Goal: Task Accomplishment & Management: Use online tool/utility

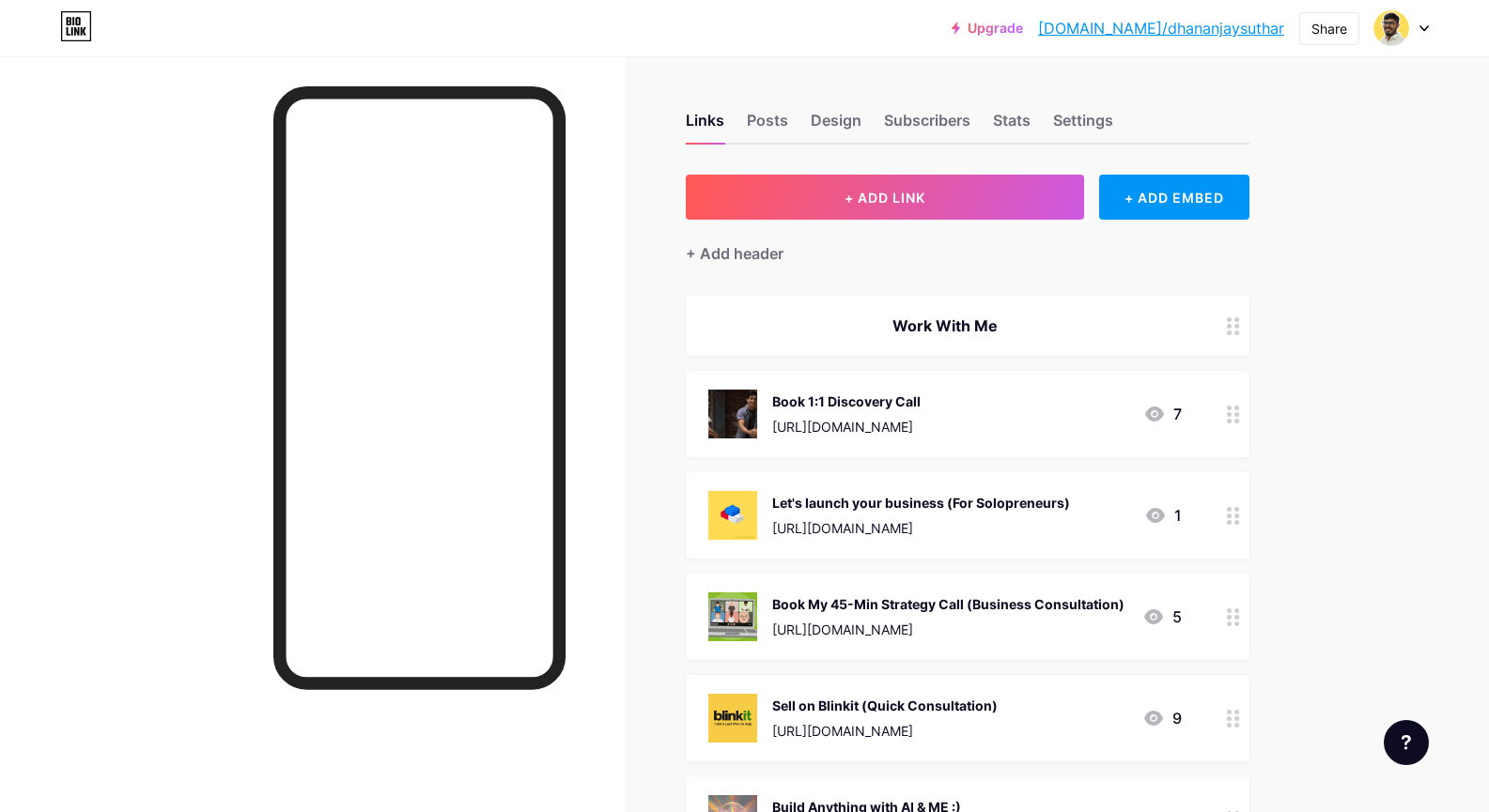
scroll to position [1164, 0]
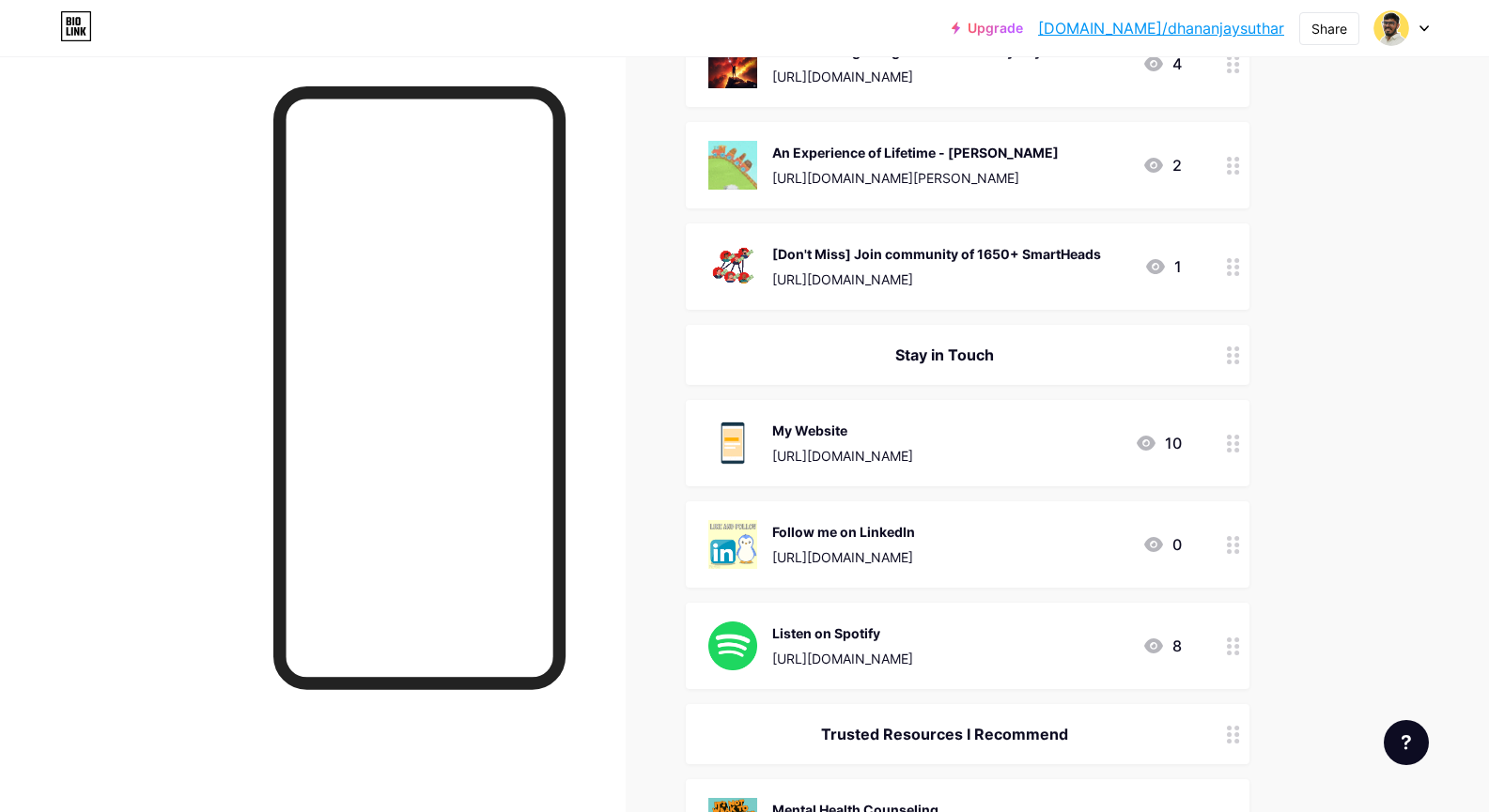
click at [660, 238] on div "Links Posts Design Subscribers Stats Settings + ADD LINK + ADD EMBED + Add head…" at bounding box center [664, 181] width 1329 height 2578
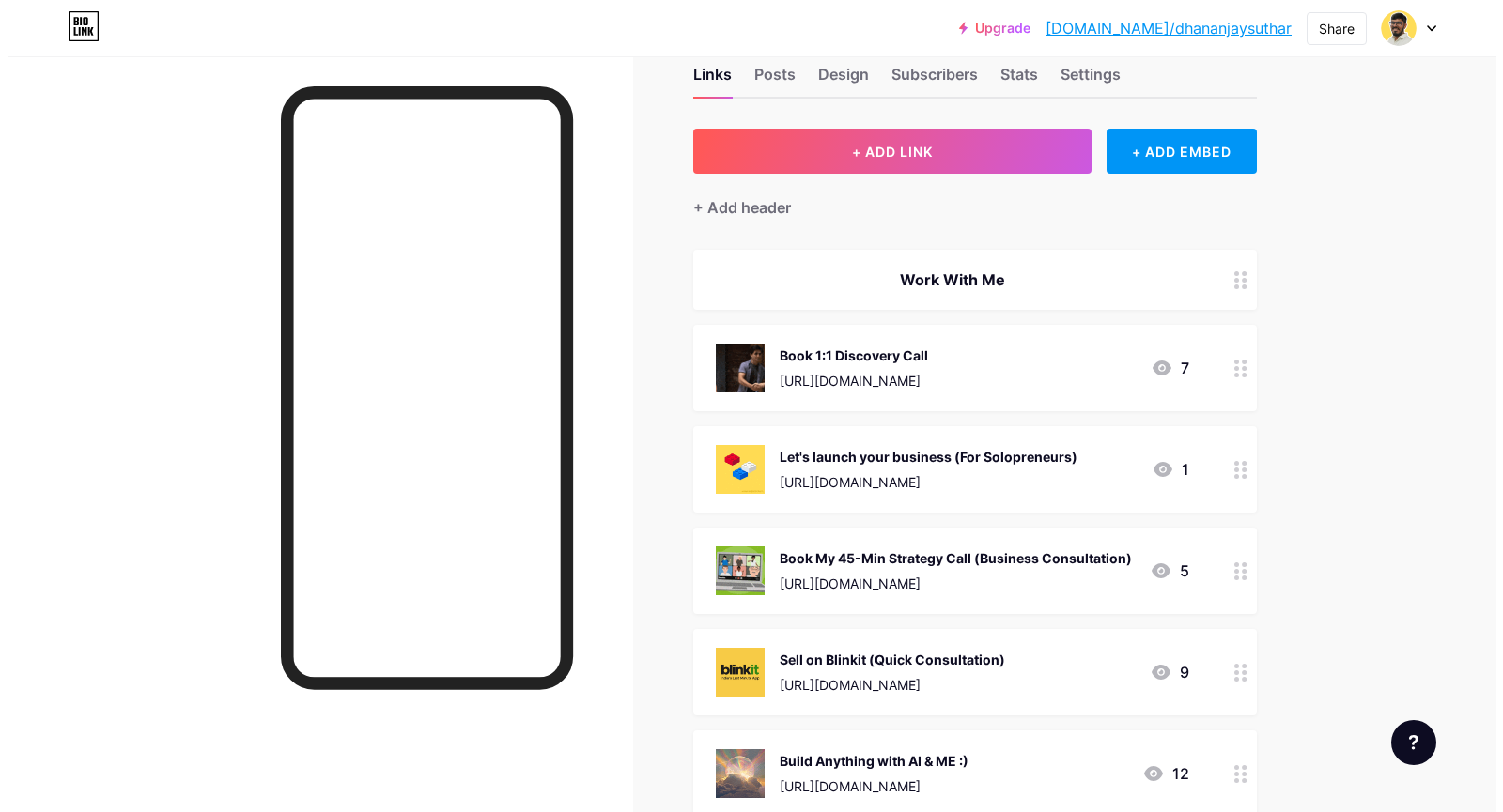
scroll to position [37, 0]
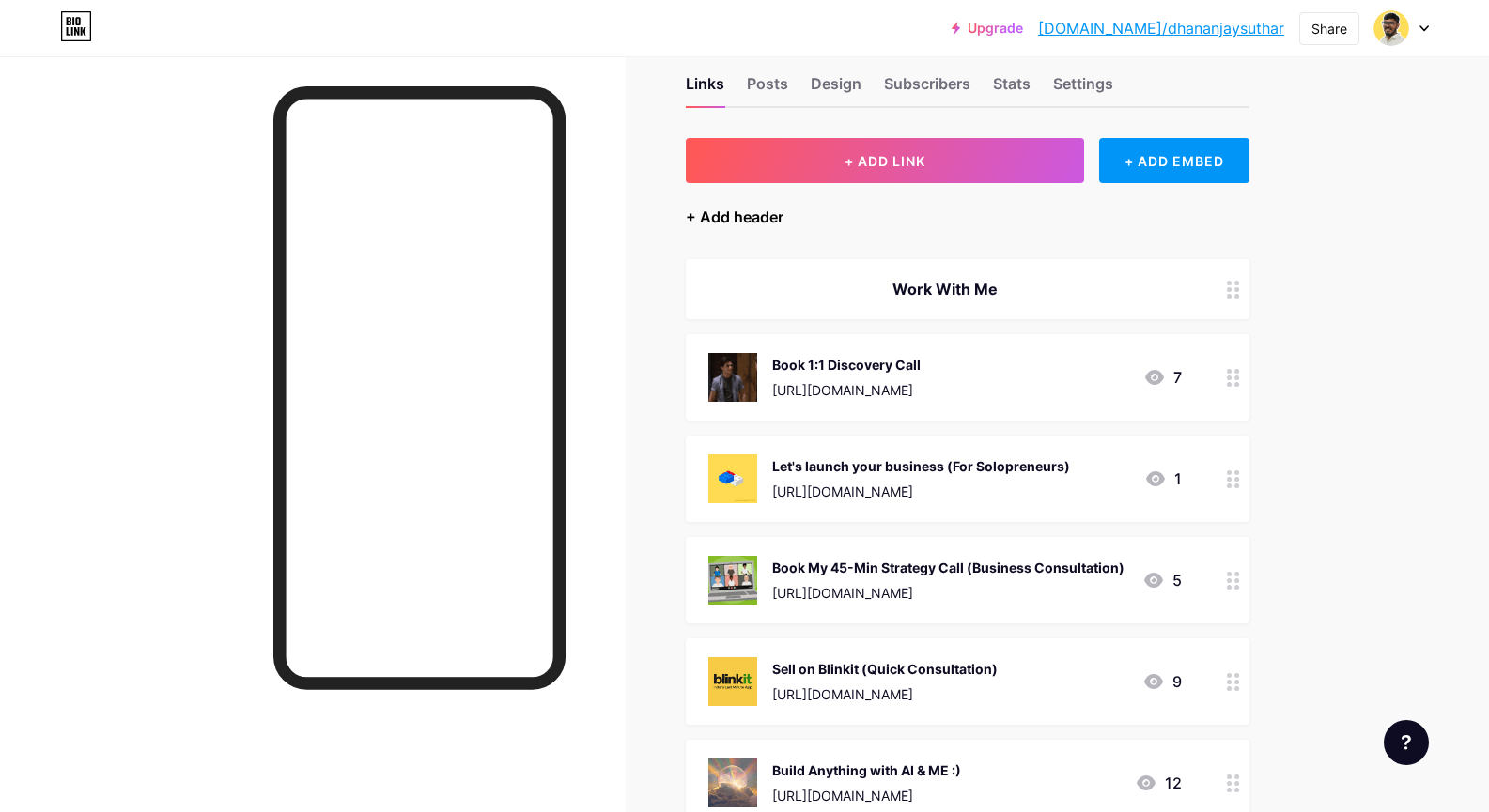
click at [741, 224] on div "+ Add header" at bounding box center [734, 217] width 98 height 23
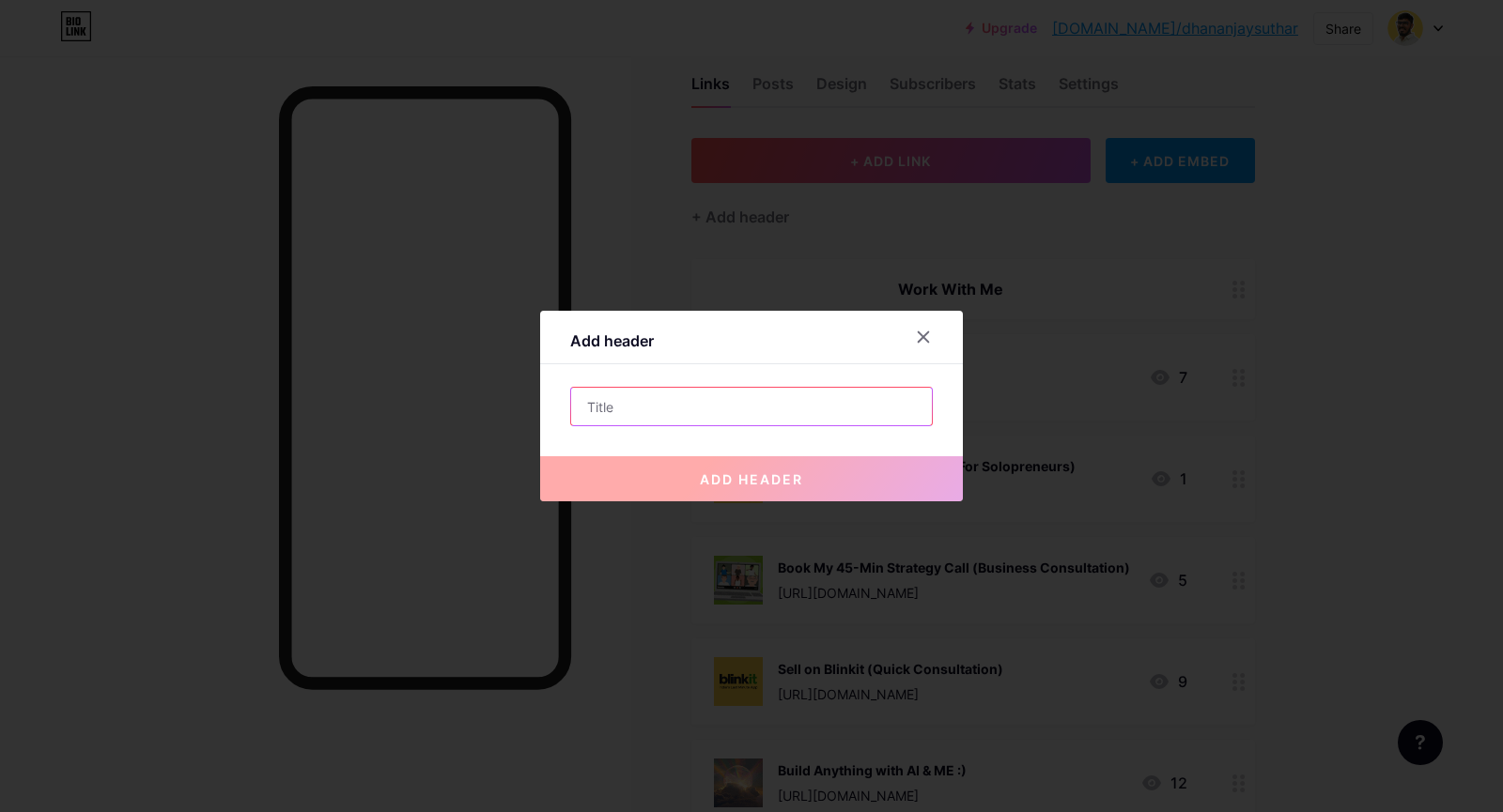
click at [686, 403] on input "text" at bounding box center [752, 407] width 361 height 38
drag, startPoint x: 912, startPoint y: 340, endPoint x: 924, endPoint y: 328, distance: 17.0
click at [912, 340] on div at bounding box center [923, 337] width 34 height 34
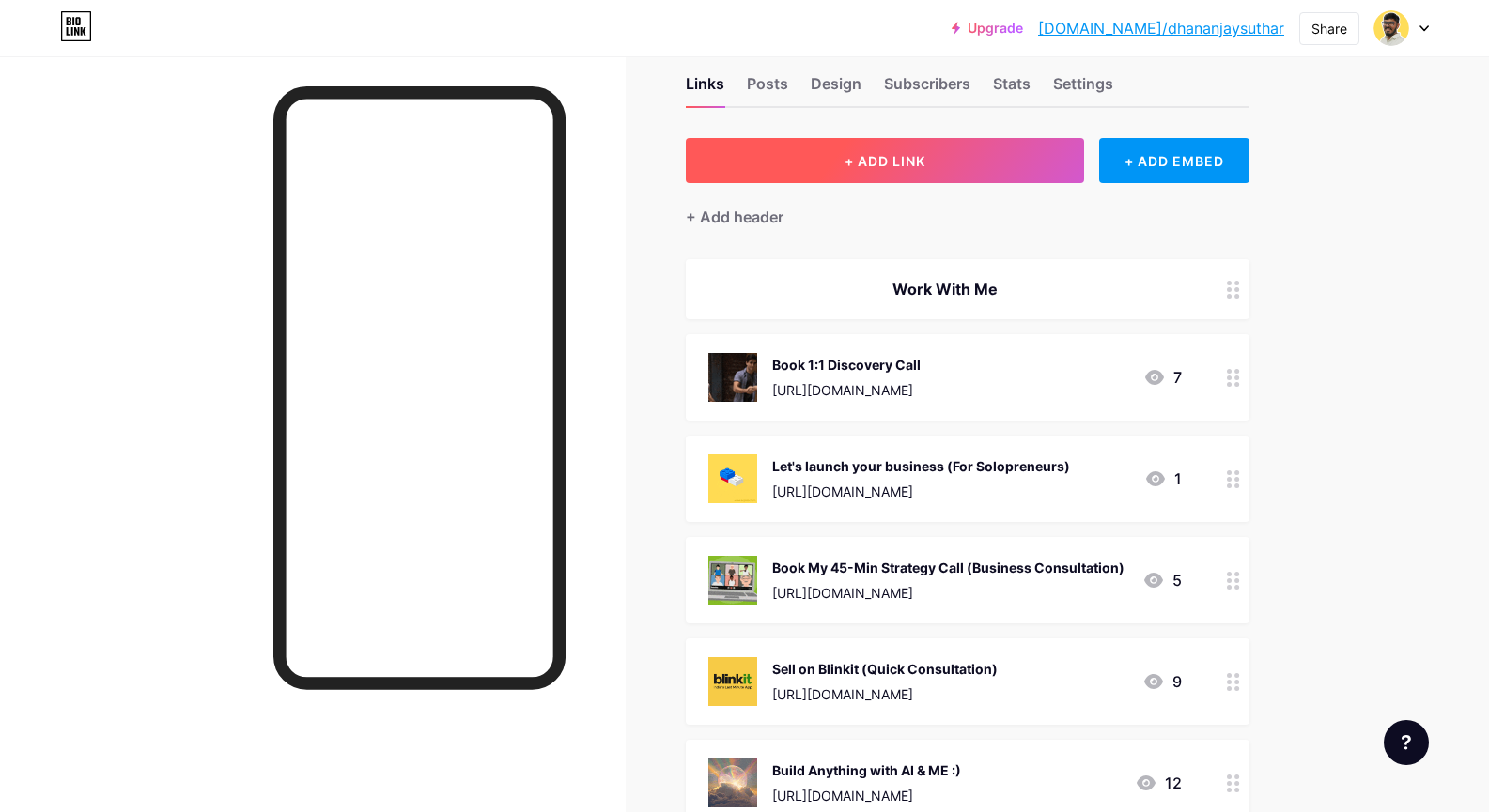
click at [935, 173] on button "+ ADD LINK" at bounding box center [885, 160] width 399 height 46
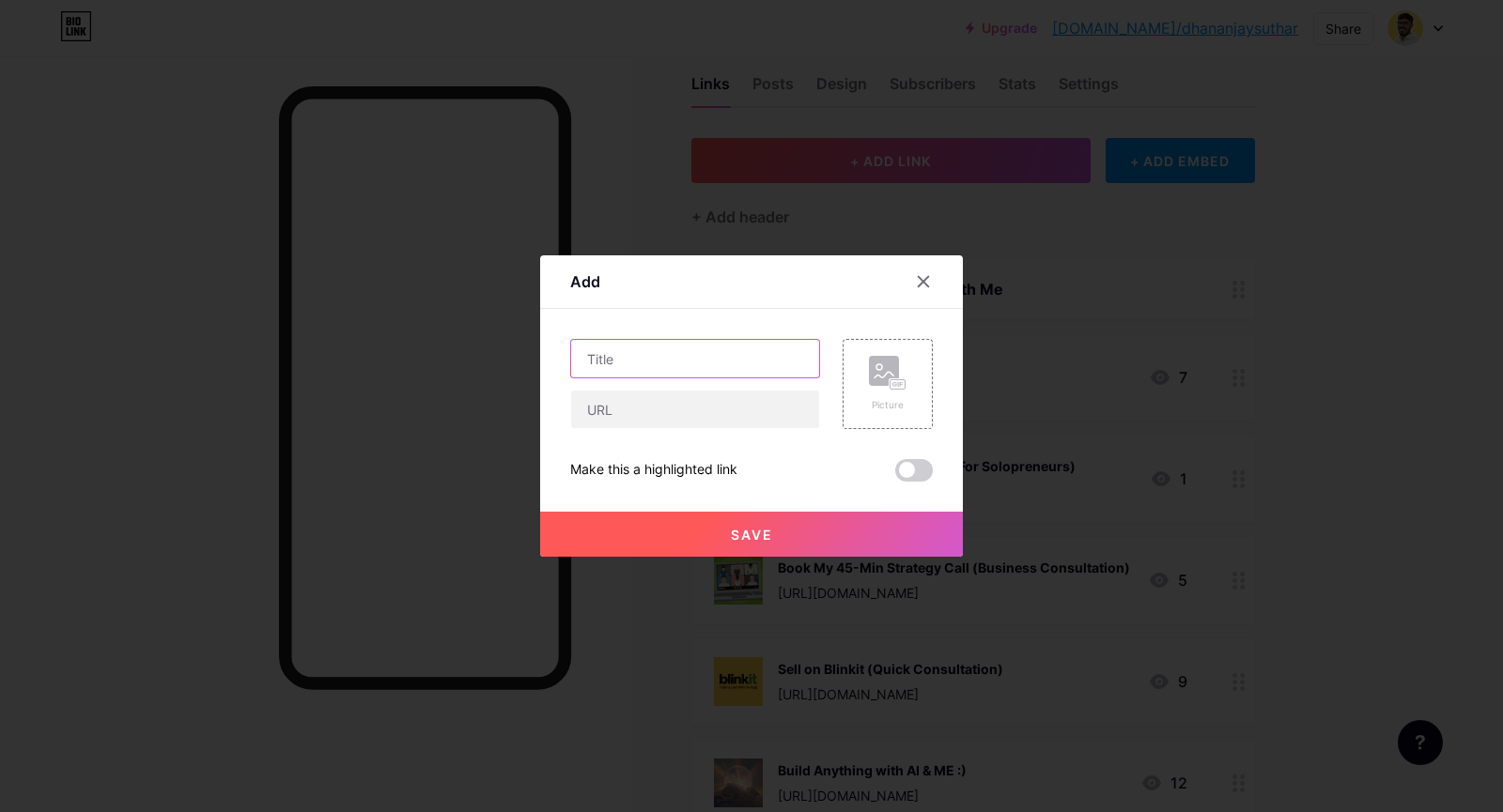
click at [758, 352] on input "text" at bounding box center [696, 358] width 248 height 38
type input "W"
type input "T"
type input "Whatsapp me"
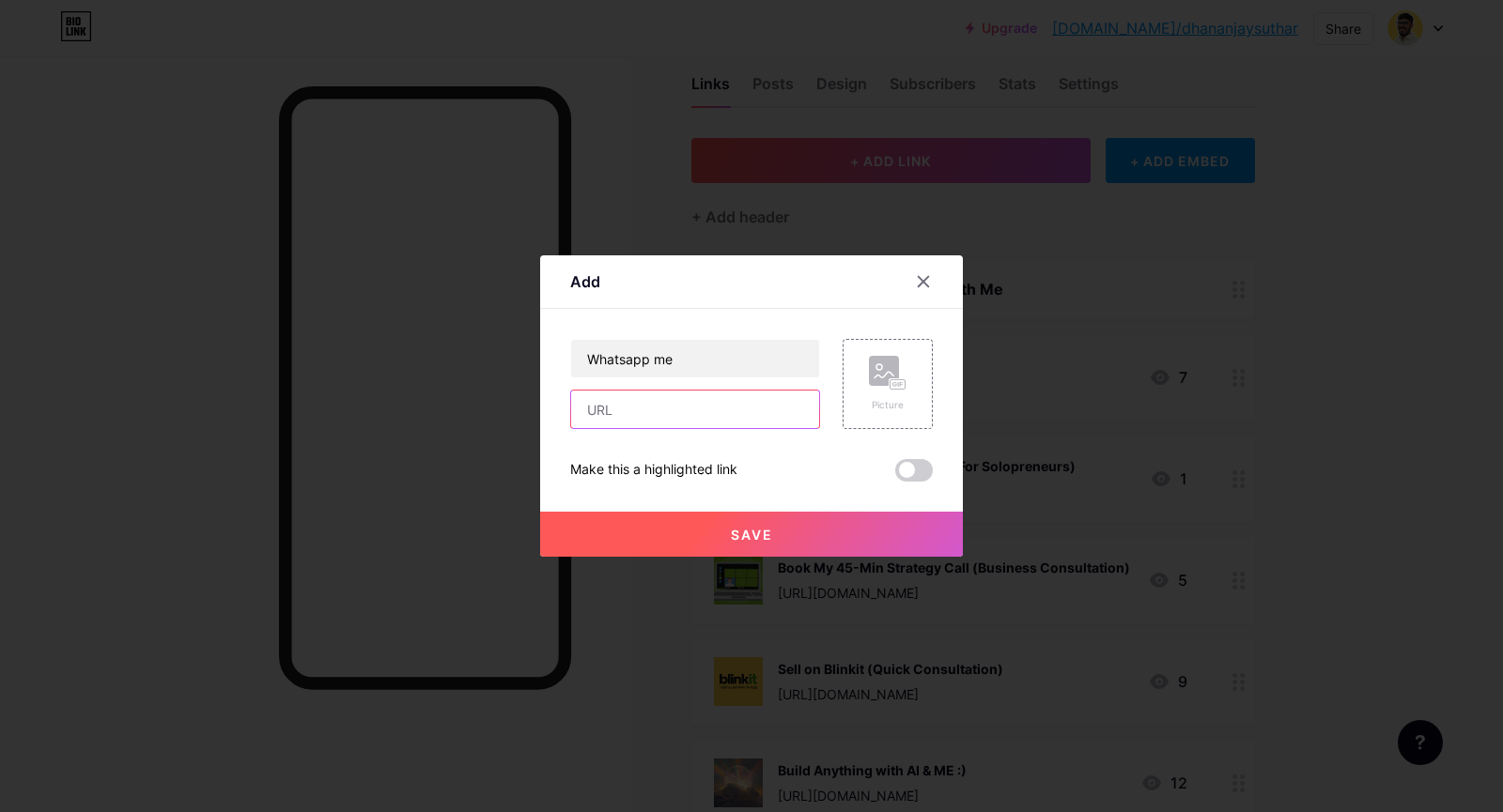
click at [762, 407] on input "text" at bounding box center [696, 410] width 248 height 38
click at [887, 363] on rect at bounding box center [884, 370] width 30 height 30
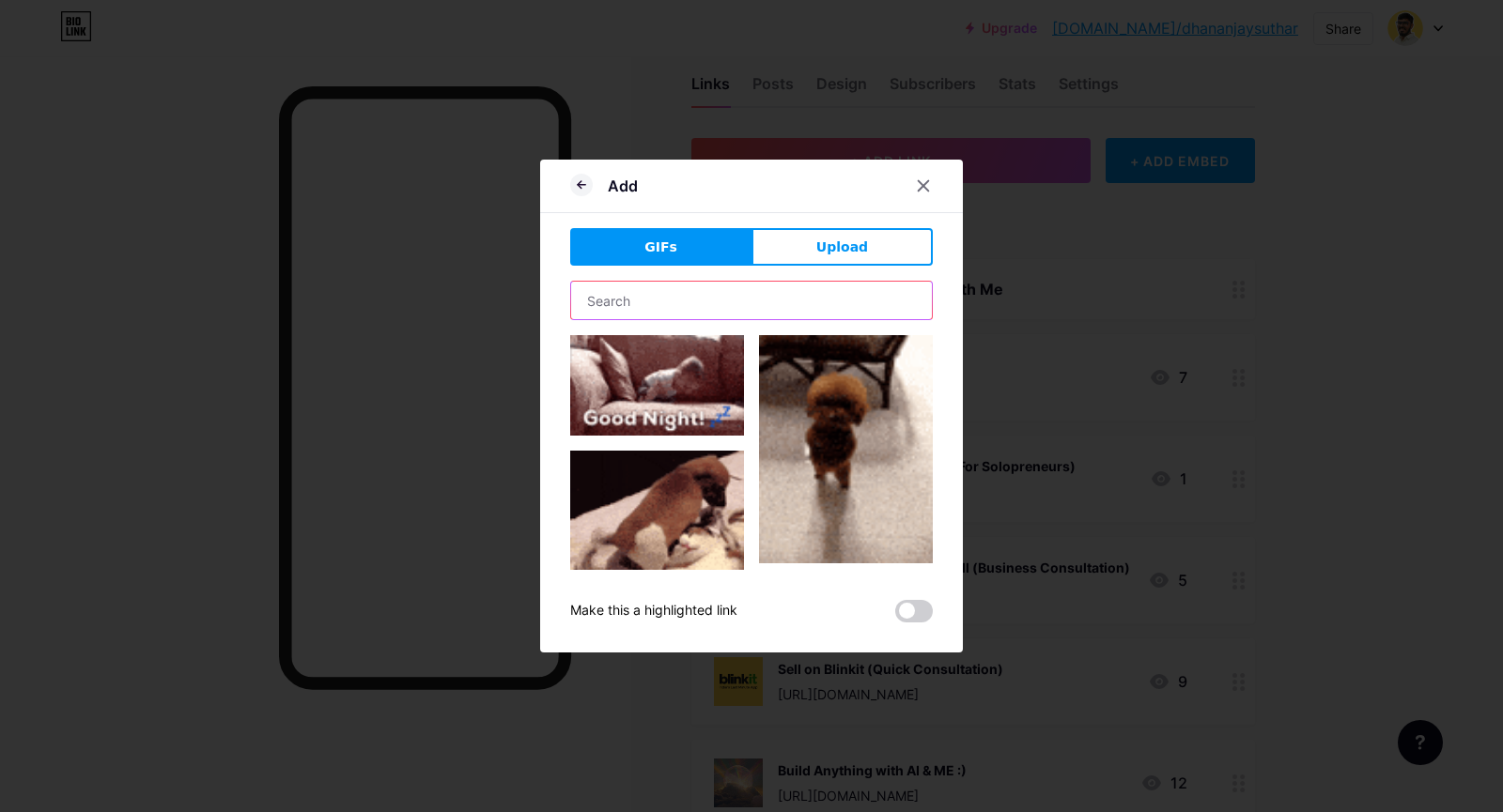
click at [746, 307] on input "text" at bounding box center [752, 301] width 361 height 38
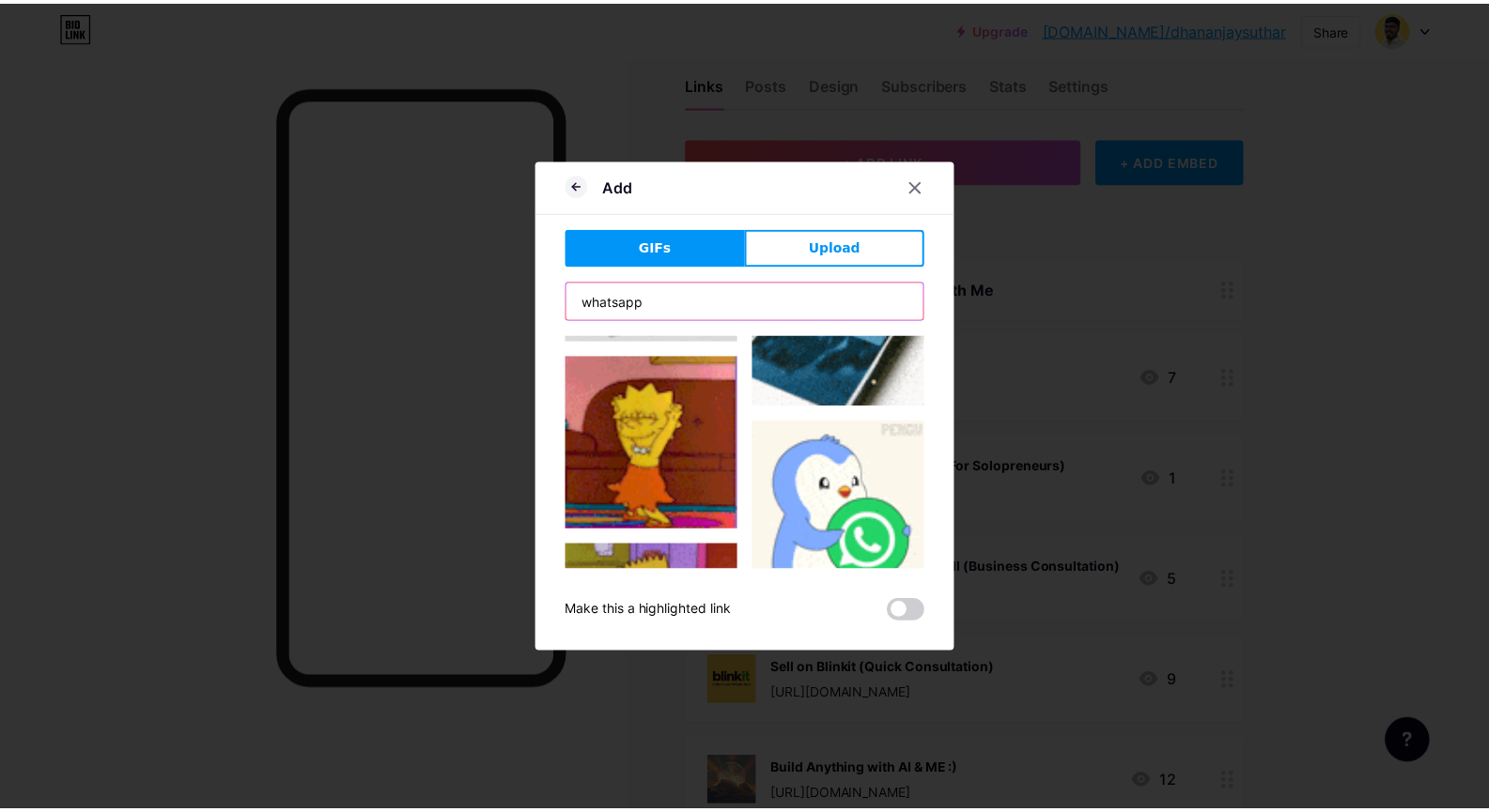
scroll to position [939, 0]
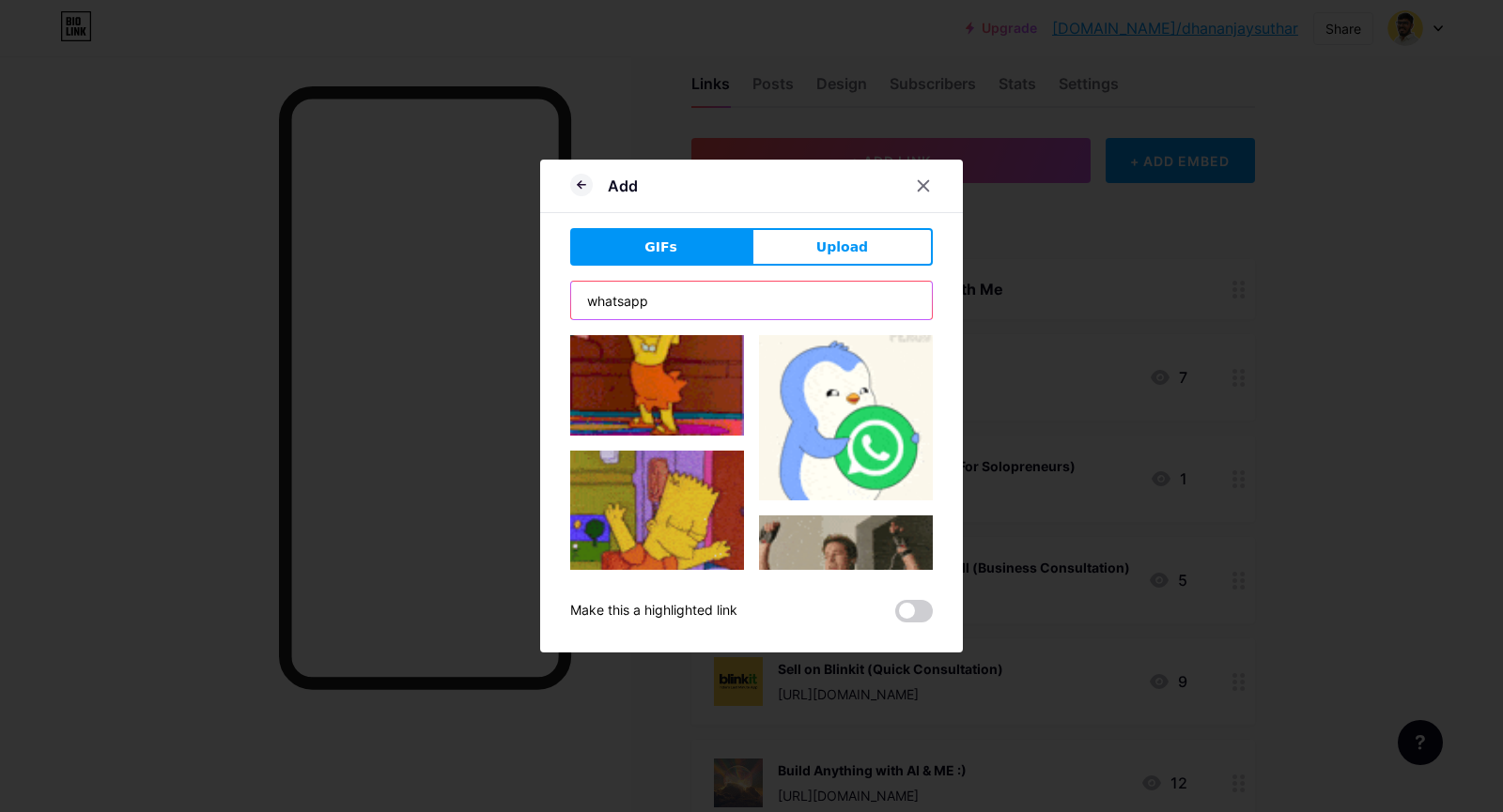
type input "whatsapp"
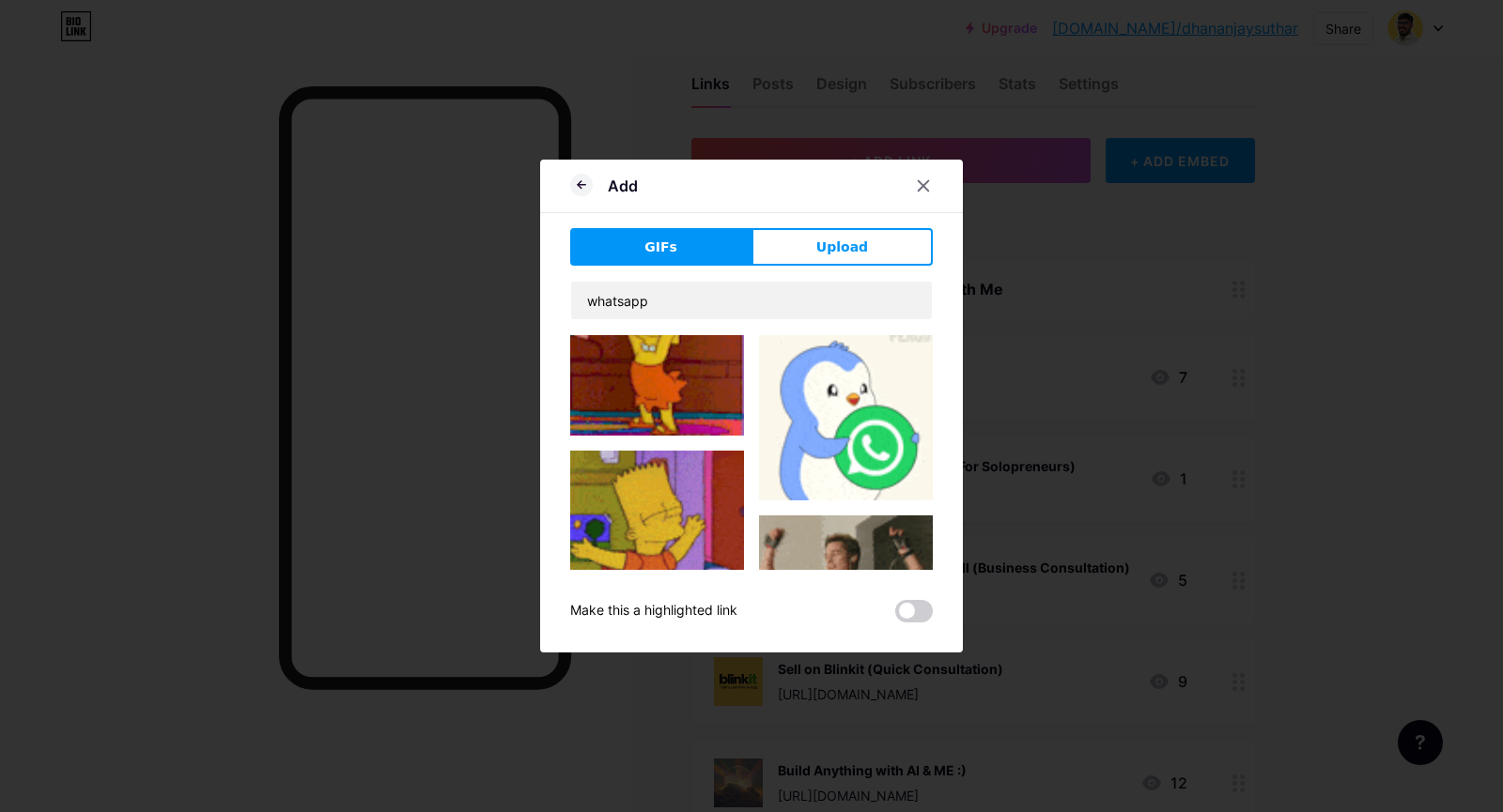
click at [830, 435] on img at bounding box center [845, 413] width 173 height 173
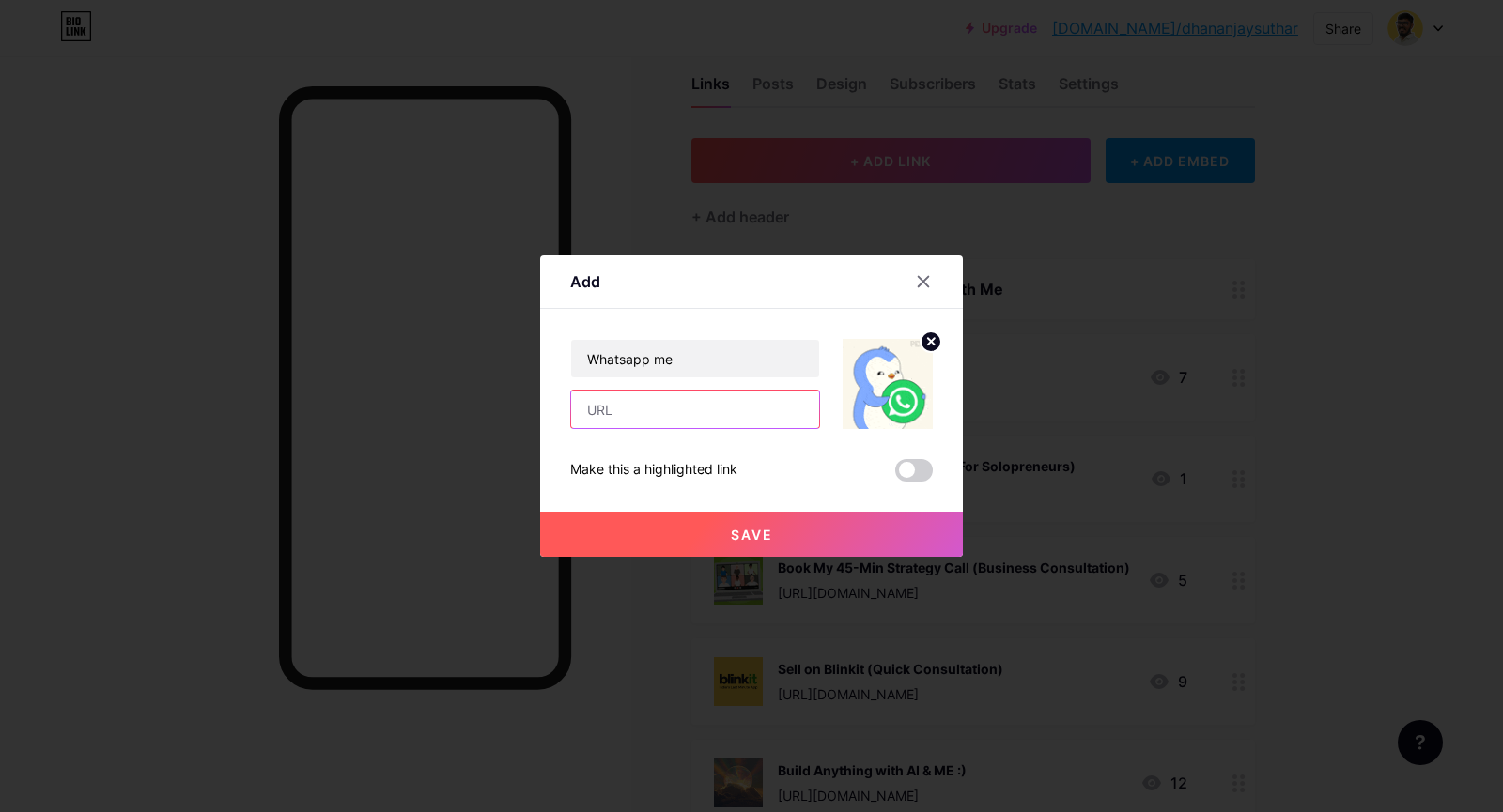
click at [694, 401] on input "text" at bounding box center [696, 410] width 248 height 38
paste input "[URL][DOMAIN_NAME][PHONE_NUMBER]"
type input "[URL][DOMAIN_NAME][PHONE_NUMBER]"
click at [744, 523] on button "Save" at bounding box center [751, 535] width 423 height 46
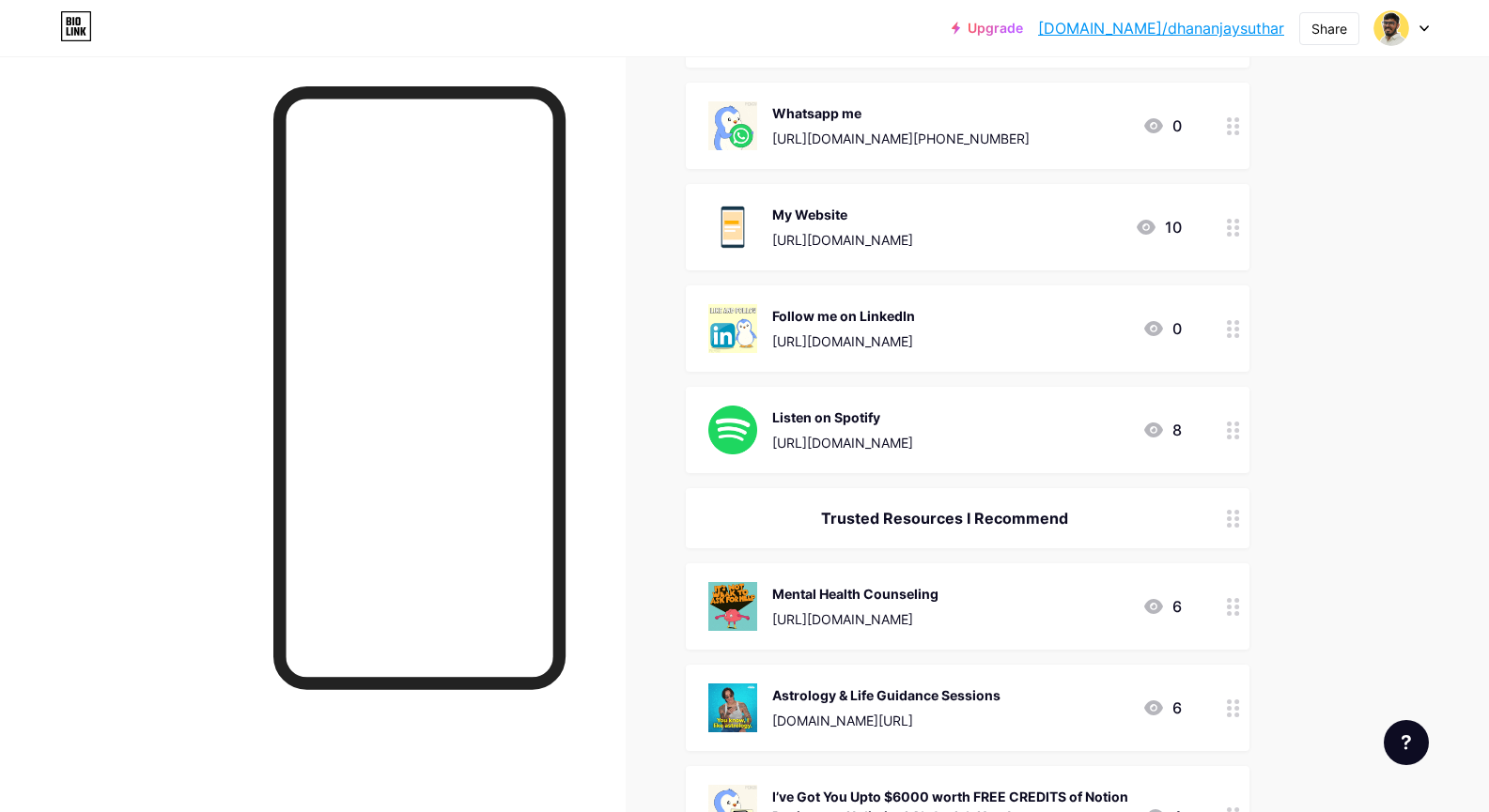
scroll to position [1446, 0]
